Goal: Navigation & Orientation: Find specific page/section

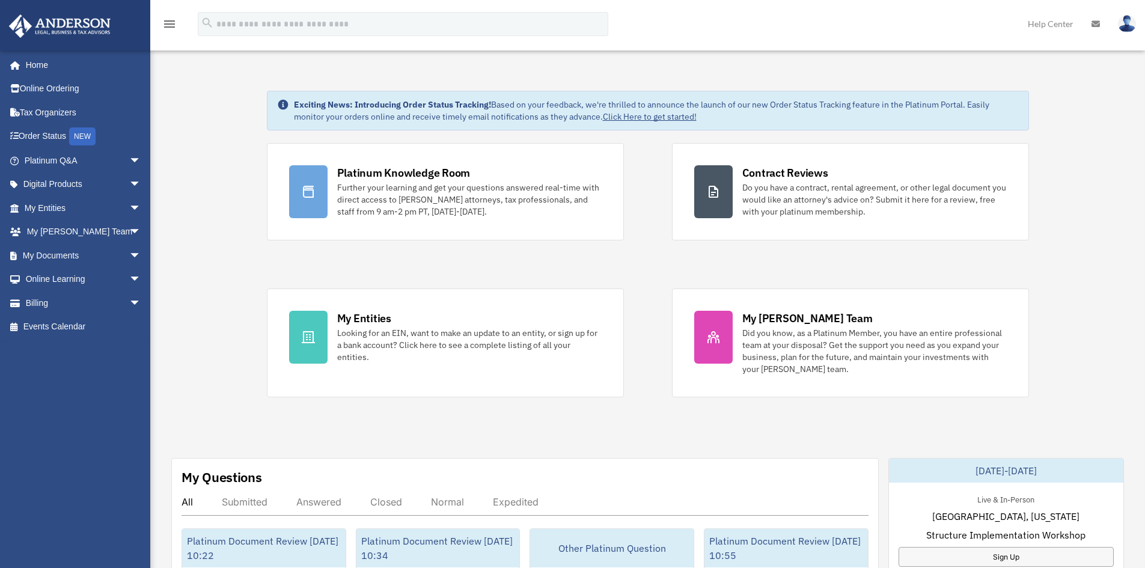
click at [1135, 21] on img at bounding box center [1127, 23] width 18 height 17
click at [129, 158] on span "arrow_drop_down" at bounding box center [141, 160] width 24 height 25
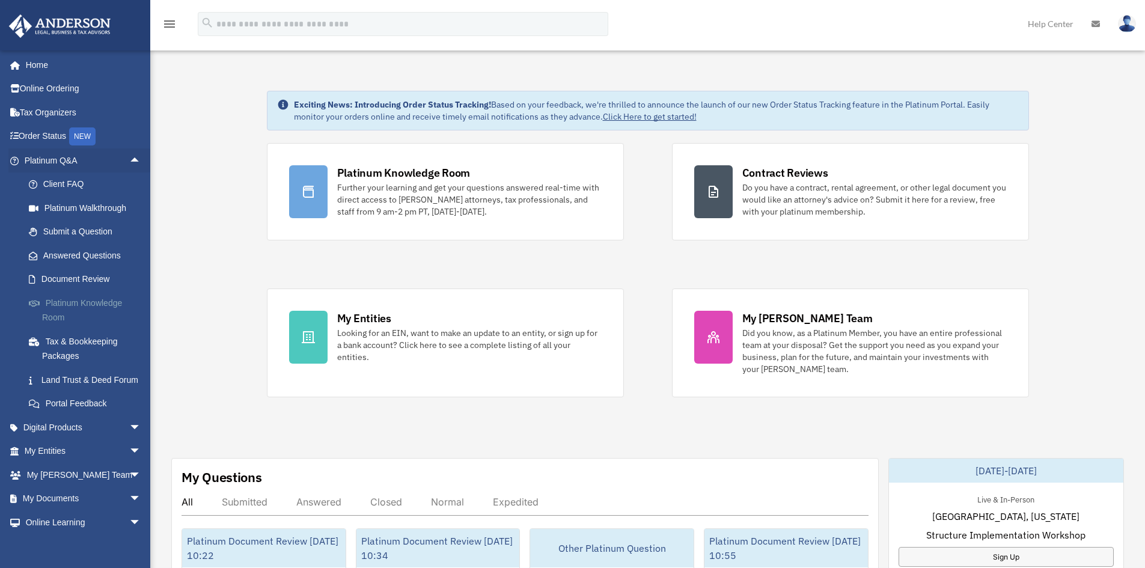
click at [51, 313] on link "Platinum Knowledge Room" at bounding box center [88, 310] width 142 height 38
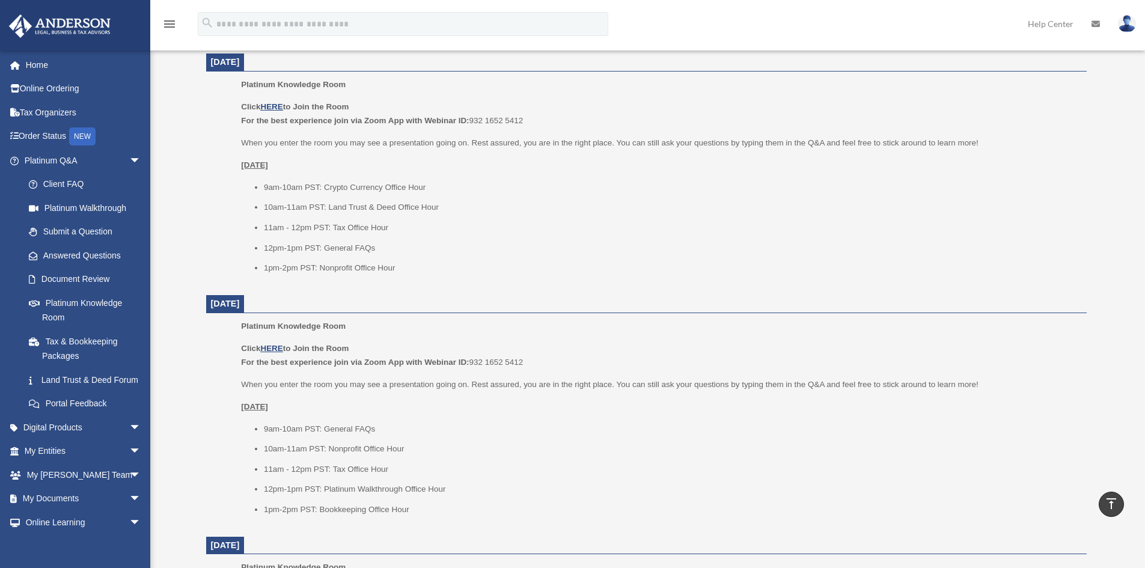
scroll to position [481, 0]
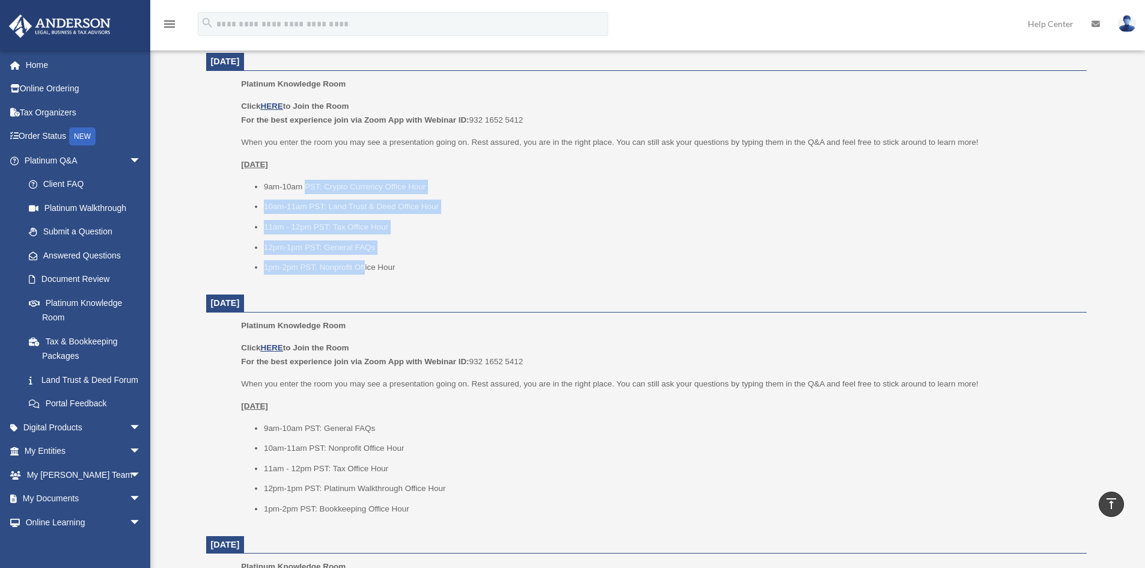
drag, startPoint x: 307, startPoint y: 188, endPoint x: 364, endPoint y: 261, distance: 93.3
click at [364, 261] on ul "9am-10am PST: Crypto Currency Office Hour 10am-11am PST: Land Trust & Deed Offi…" at bounding box center [659, 227] width 837 height 95
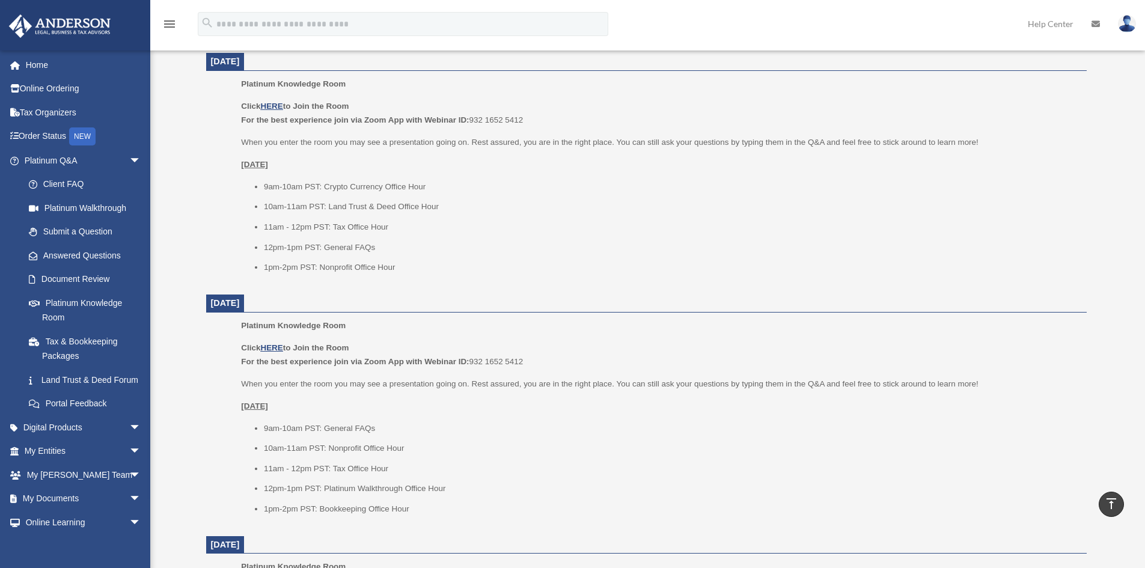
click at [389, 262] on li "1pm-2pm PST: Nonprofit Office Hour" at bounding box center [671, 267] width 814 height 14
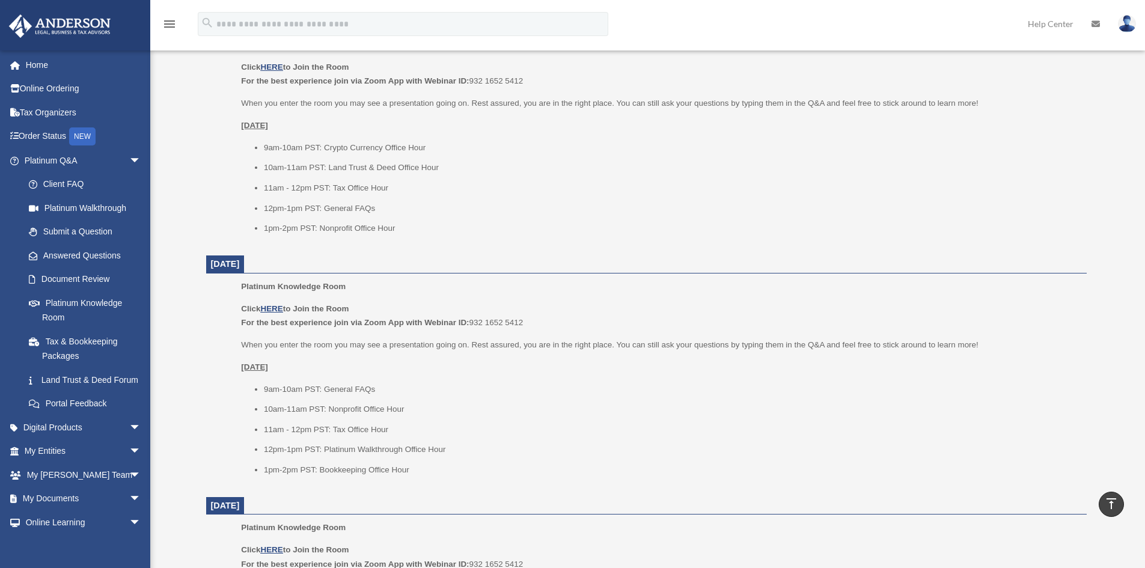
scroll to position [541, 0]
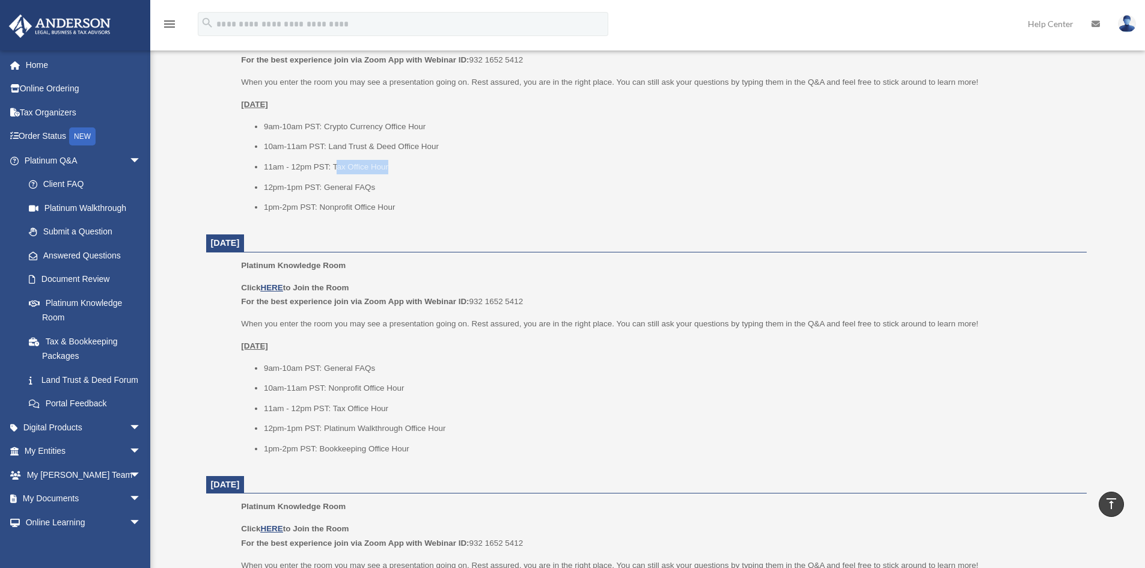
drag, startPoint x: 336, startPoint y: 165, endPoint x: 388, endPoint y: 172, distance: 52.2
click at [388, 172] on li "11am - 12pm PST: Tax Office Hour" at bounding box center [671, 167] width 814 height 14
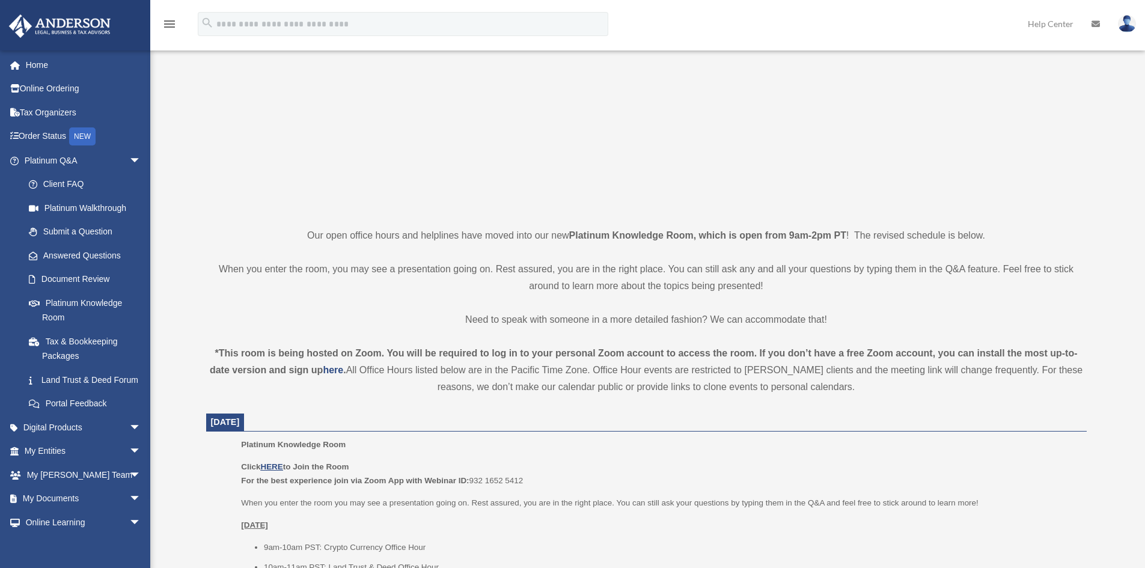
scroll to position [0, 0]
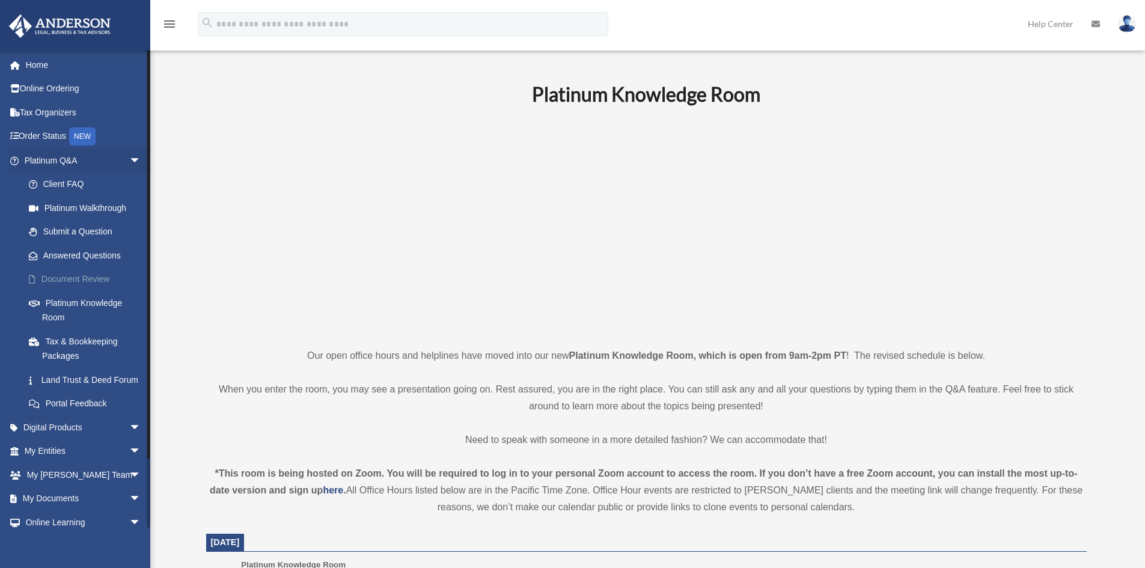
click at [61, 281] on link "Document Review" at bounding box center [88, 279] width 142 height 24
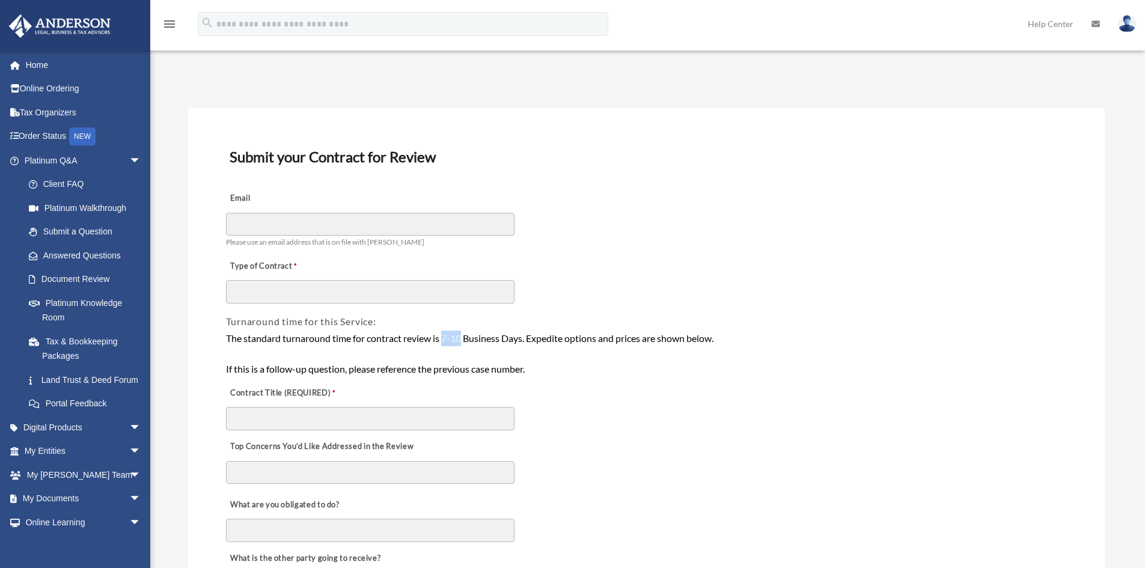
drag, startPoint x: 445, startPoint y: 335, endPoint x: 463, endPoint y: 335, distance: 18.0
click at [463, 335] on div "The standard turnaround time for contract review is 7-10 Business Days. Expedit…" at bounding box center [646, 354] width 841 height 46
click at [81, 230] on link "Submit a Question" at bounding box center [88, 232] width 142 height 24
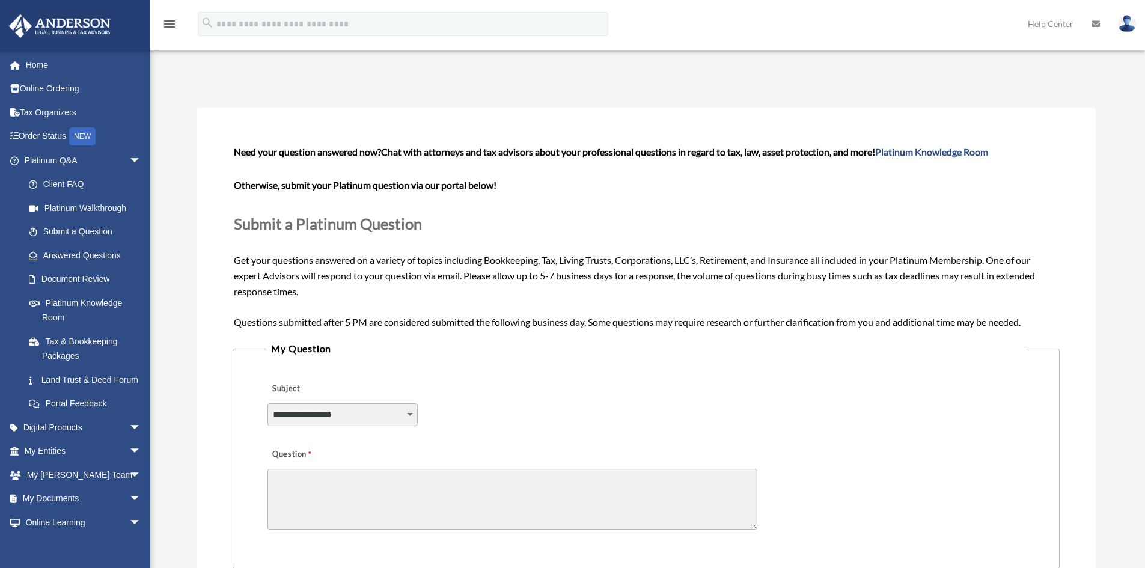
click at [421, 495] on textarea "Question" at bounding box center [512, 499] width 490 height 61
drag, startPoint x: 543, startPoint y: 273, endPoint x: 559, endPoint y: 275, distance: 15.7
click at [559, 275] on span "Need your question answered now? Chat with attorneys and tax advisors about you…" at bounding box center [646, 236] width 824 height 181
click at [129, 157] on span "arrow_drop_down" at bounding box center [141, 160] width 24 height 25
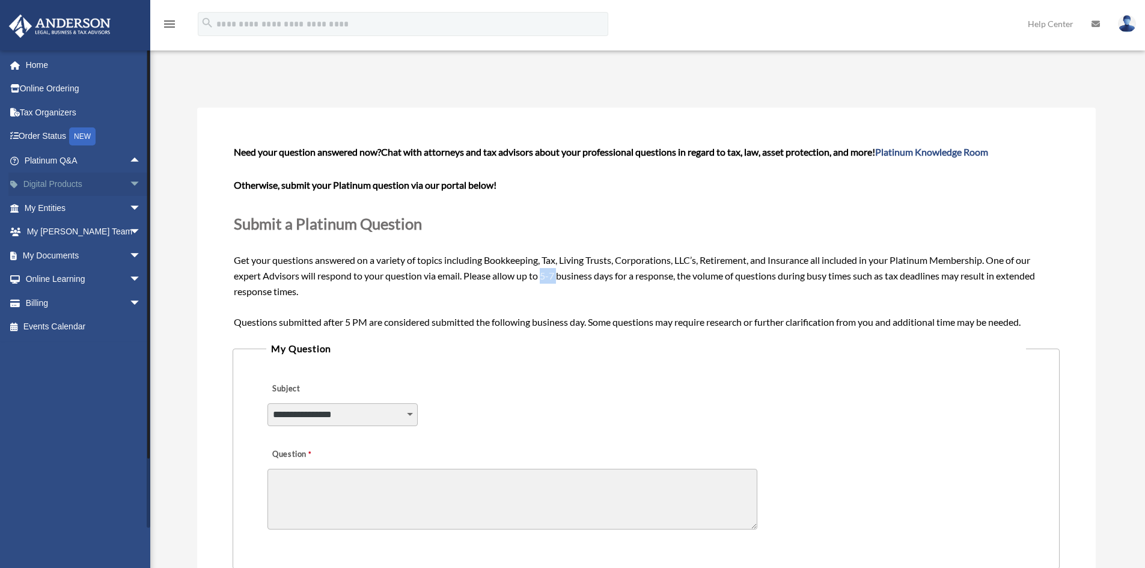
click at [129, 175] on span "arrow_drop_down" at bounding box center [141, 185] width 24 height 25
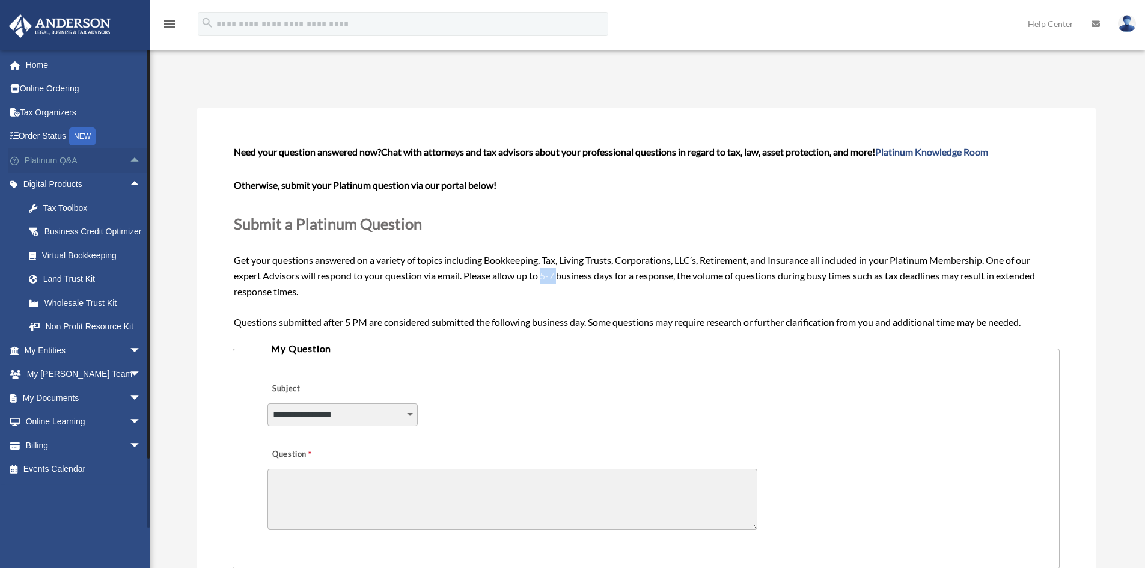
click at [129, 159] on span "arrow_drop_up" at bounding box center [141, 160] width 24 height 25
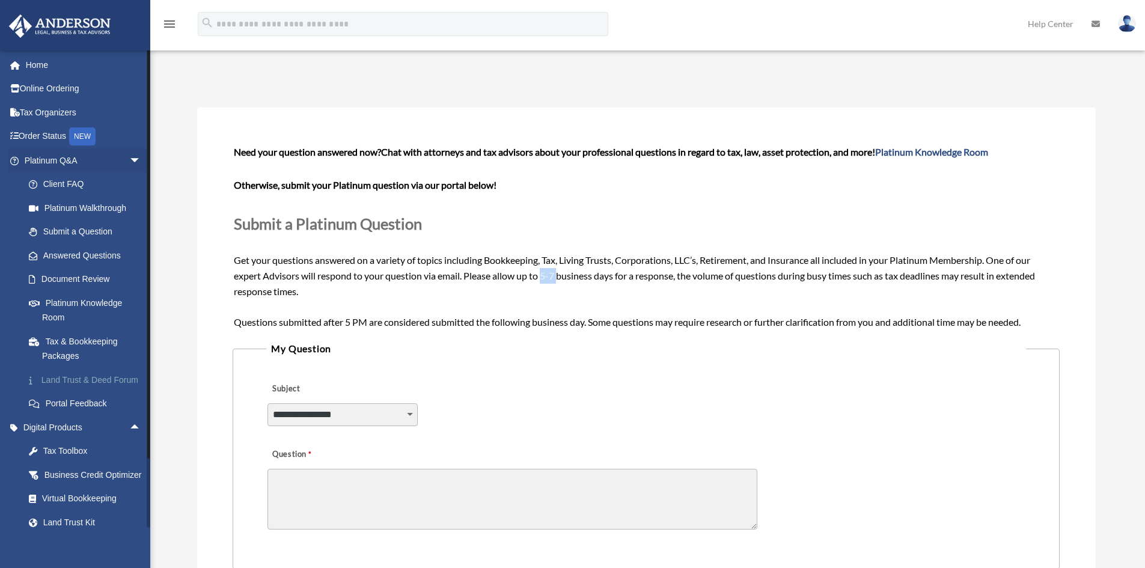
click at [70, 374] on link "Land Trust & Deed Forum" at bounding box center [88, 380] width 142 height 24
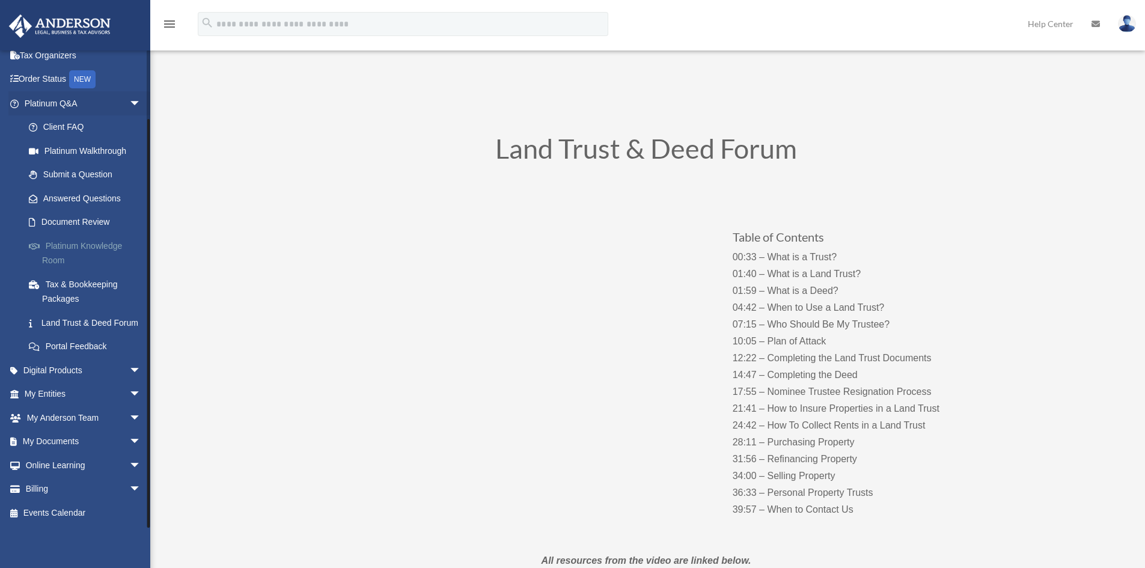
scroll to position [72, 0]
click at [129, 438] on span "arrow_drop_down" at bounding box center [141, 442] width 24 height 25
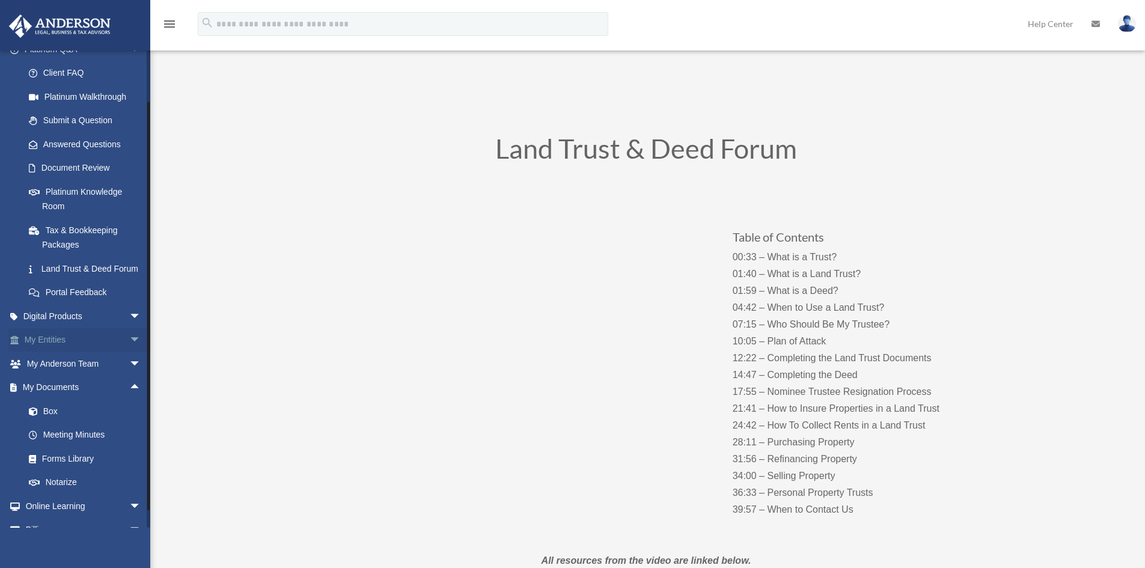
scroll to position [132, 0]
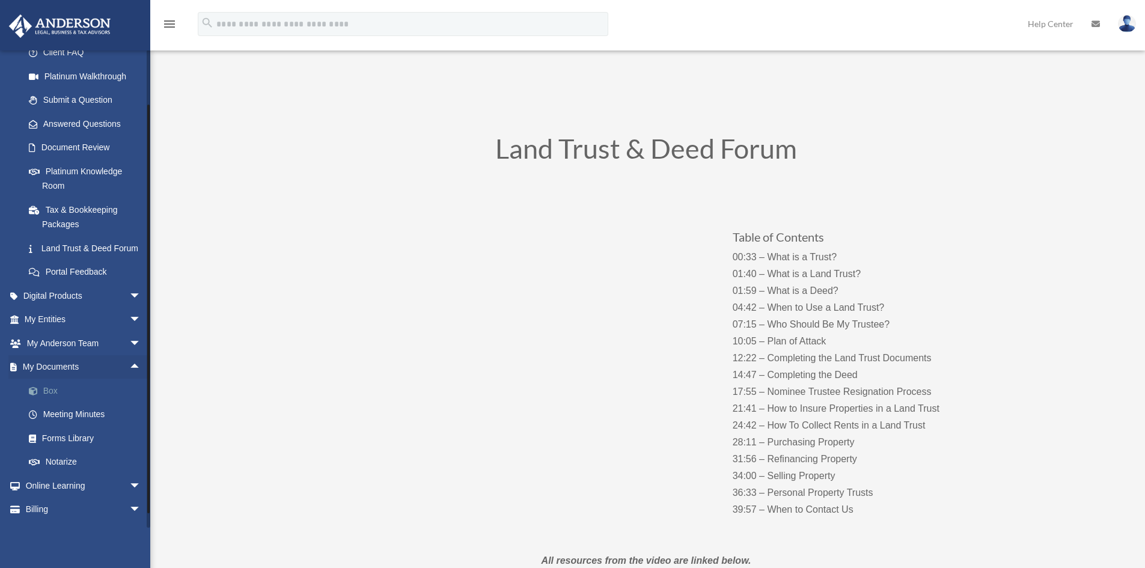
click at [44, 400] on link "Box" at bounding box center [88, 391] width 142 height 24
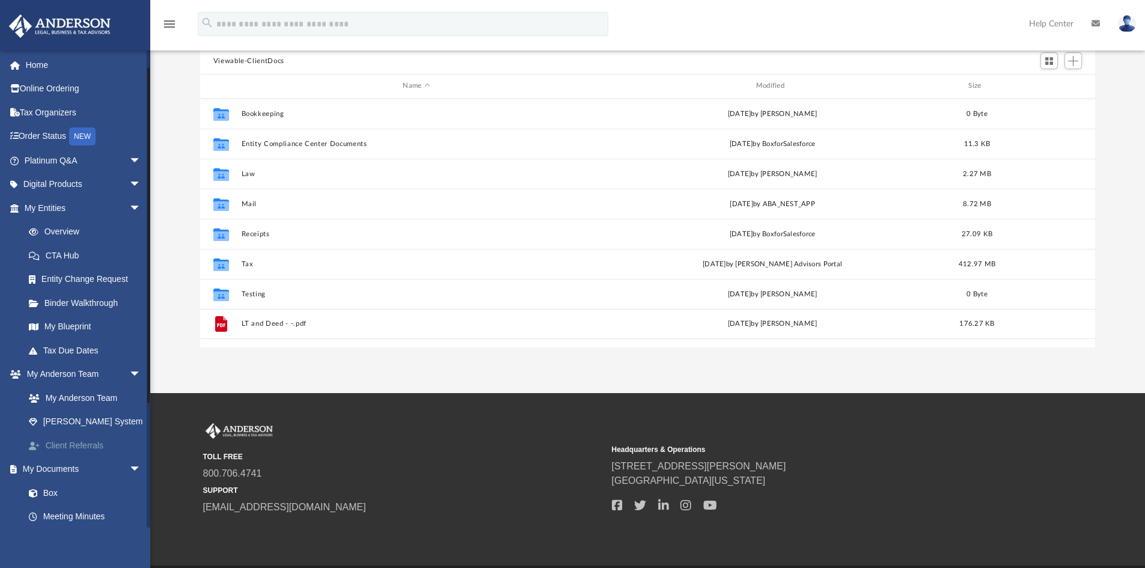
scroll to position [60, 0]
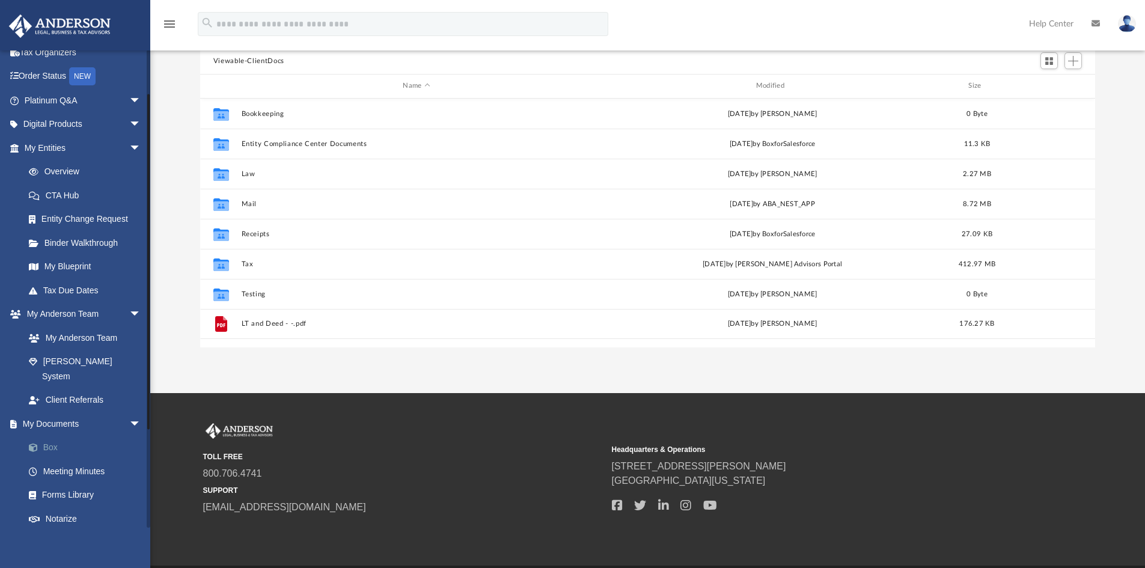
click at [52, 436] on link "Box" at bounding box center [88, 448] width 142 height 24
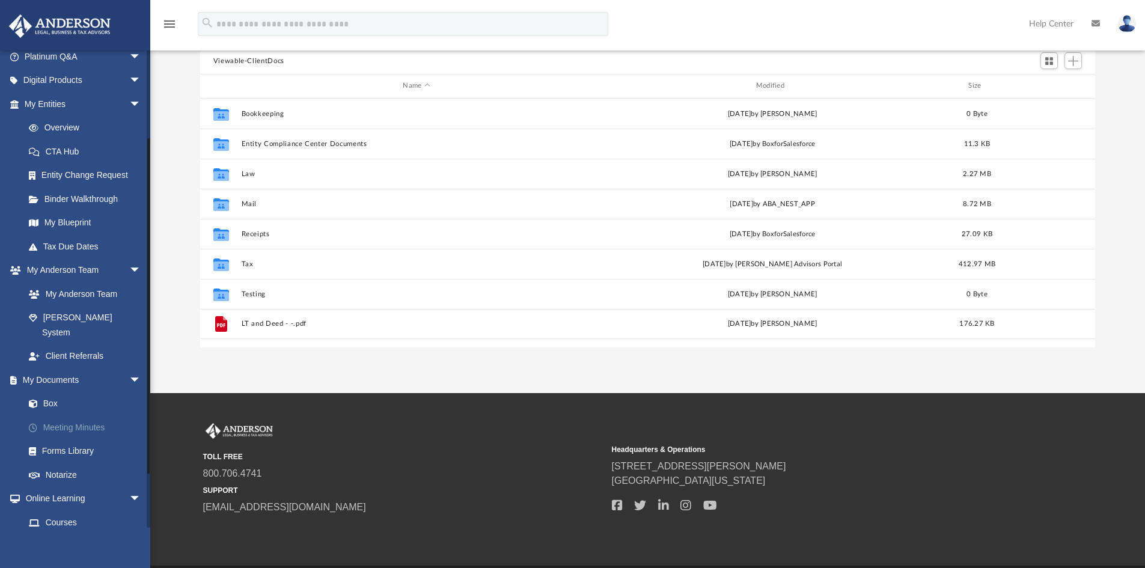
scroll to position [120, 0]
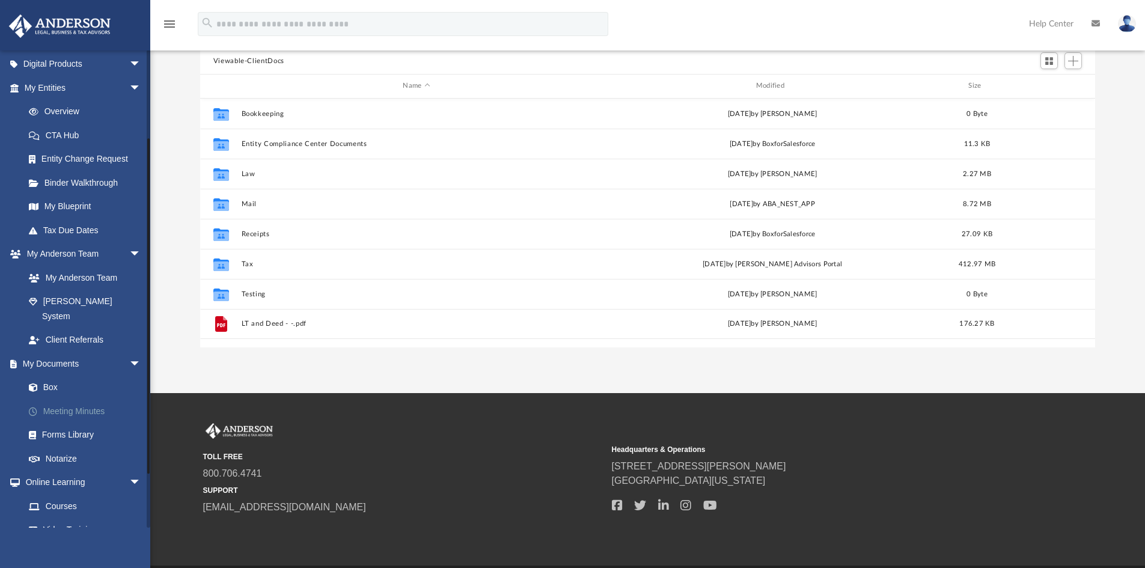
click at [69, 399] on link "Meeting Minutes" at bounding box center [88, 411] width 142 height 24
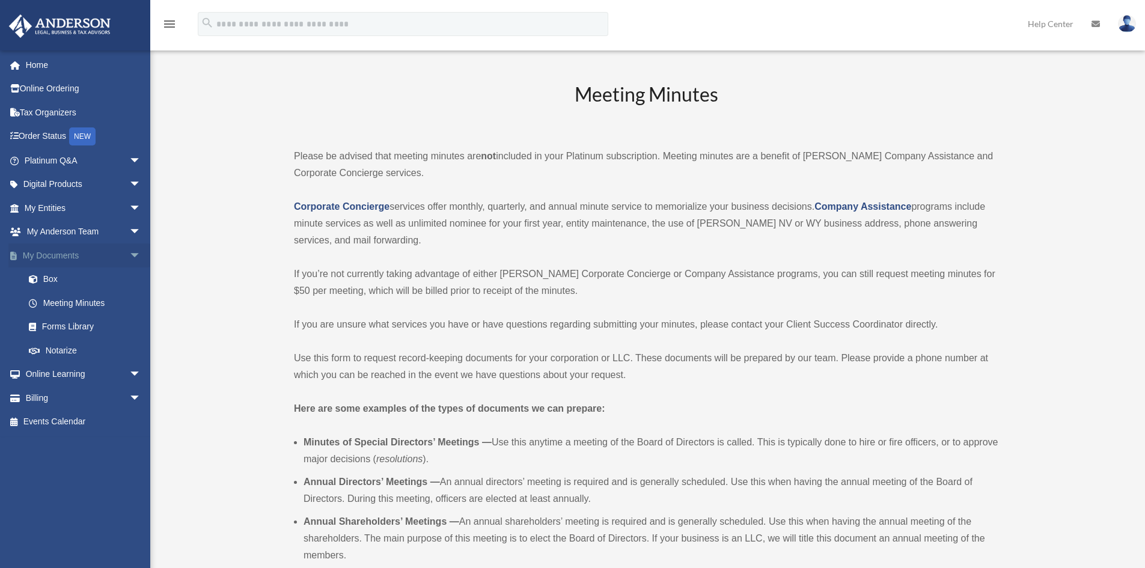
click at [129, 258] on span "arrow_drop_down" at bounding box center [141, 255] width 24 height 25
